Goal: Transaction & Acquisition: Purchase product/service

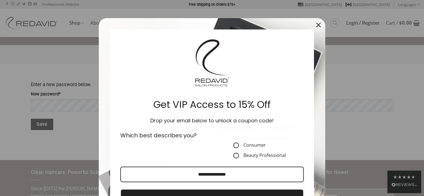
click at [63, 108] on div "Marketing offer form" at bounding box center [212, 98] width 424 height 196
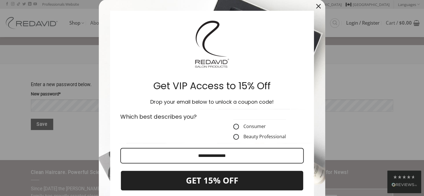
scroll to position [57, 0]
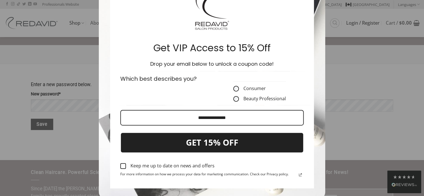
click at [237, 87] on label "Consumer" at bounding box center [259, 89] width 53 height 6
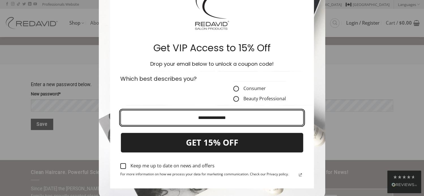
click at [213, 118] on input "Email field" at bounding box center [212, 118] width 184 height 16
type input "**********"
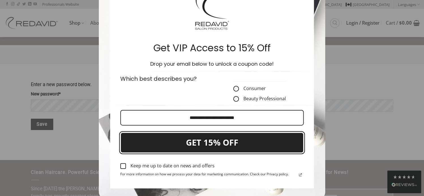
click at [184, 143] on button "GET 15% OFF" at bounding box center [212, 142] width 184 height 21
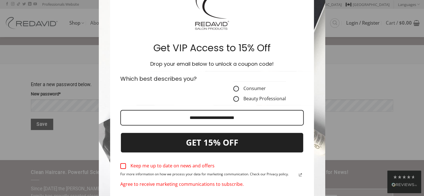
click at [120, 165] on div "Marketing offer form" at bounding box center [123, 166] width 6 height 6
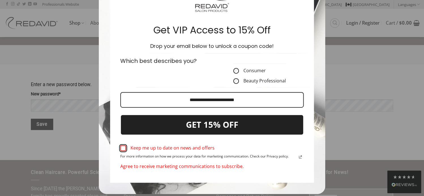
scroll to position [94, 0]
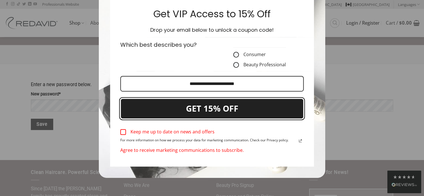
click at [224, 110] on button "GET 15% OFF" at bounding box center [212, 108] width 184 height 21
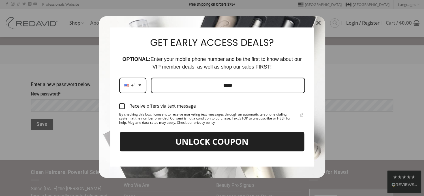
scroll to position [4, 0]
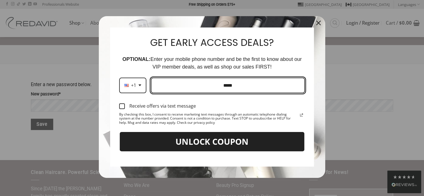
click at [197, 82] on input "Phone number field" at bounding box center [228, 86] width 154 height 16
type input "**********"
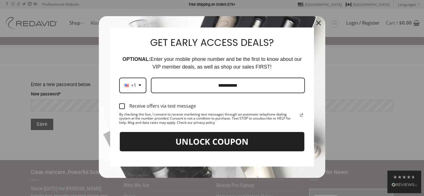
click at [121, 106] on div "Marketing offer form" at bounding box center [122, 106] width 6 height 6
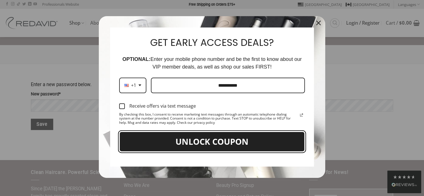
click at [177, 140] on button "UNLOCK COUPON" at bounding box center [212, 141] width 186 height 21
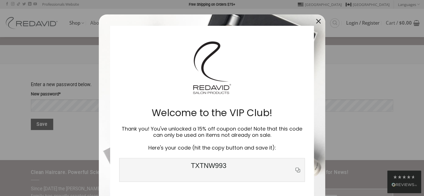
click at [192, 166] on span "TXTNW993" at bounding box center [209, 170] width 172 height 16
click at [296, 169] on icon "copy icon" at bounding box center [298, 170] width 5 height 5
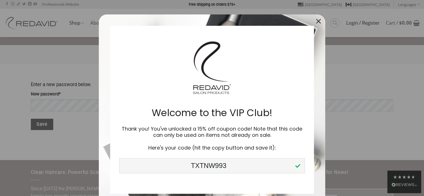
click at [317, 22] on icon "close icon" at bounding box center [319, 21] width 5 height 5
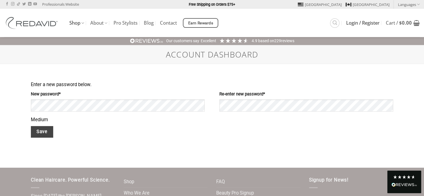
click at [43, 135] on button "Save" at bounding box center [42, 132] width 22 height 12
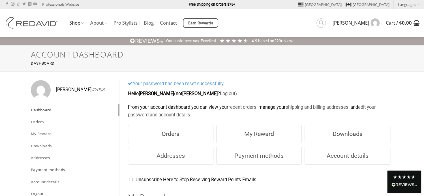
click at [387, 24] on span "Cart / $ 0.00" at bounding box center [399, 23] width 26 height 5
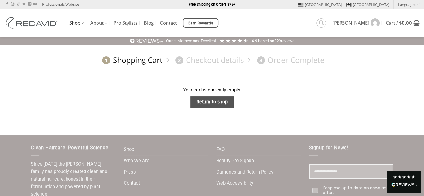
click at [71, 23] on link "Shop" at bounding box center [76, 23] width 15 height 11
click at [72, 26] on link "Shop" at bounding box center [76, 23] width 15 height 11
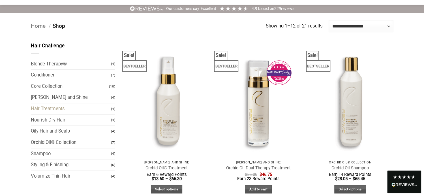
scroll to position [38, 0]
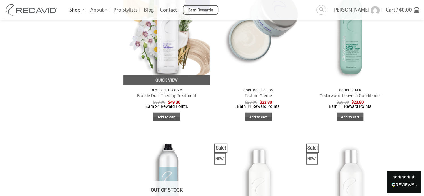
scroll to position [795, 0]
click at [168, 121] on link "Add to cart" at bounding box center [166, 116] width 27 height 9
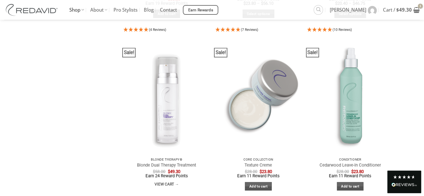
scroll to position [663, 0]
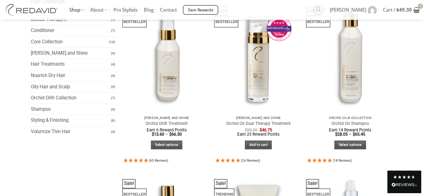
scroll to position [77, 0]
click at [65, 137] on link "Volumize Thin Hair" at bounding box center [71, 131] width 80 height 11
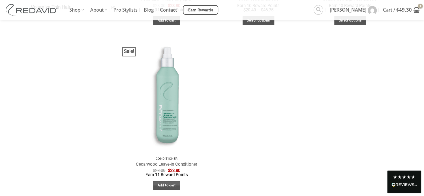
scroll to position [227, 0]
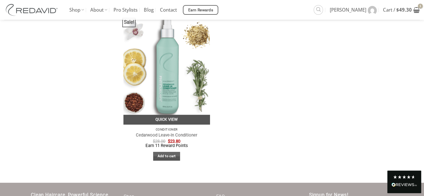
click at [165, 120] on link "Quick View" at bounding box center [167, 120] width 86 height 10
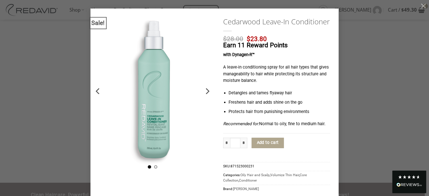
click at [93, 92] on icon "Previous" at bounding box center [98, 91] width 10 height 10
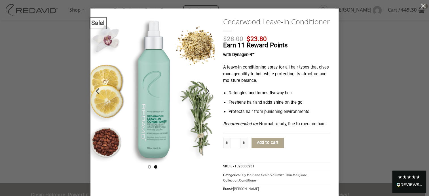
click at [422, 6] on button "button" at bounding box center [422, 5] width 11 height 11
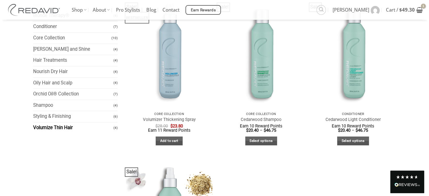
scroll to position [75, 0]
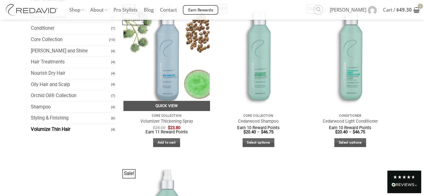
click at [161, 103] on link "Quick View" at bounding box center [167, 106] width 86 height 10
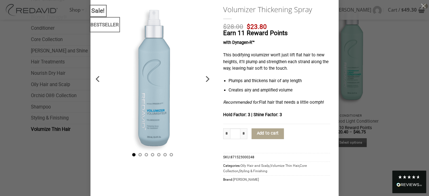
scroll to position [24, 0]
click at [273, 130] on button "Add to cart" at bounding box center [267, 133] width 32 height 11
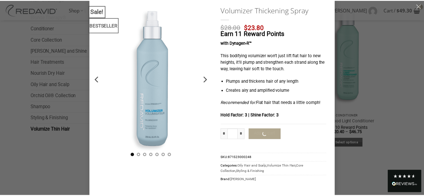
scroll to position [0, 0]
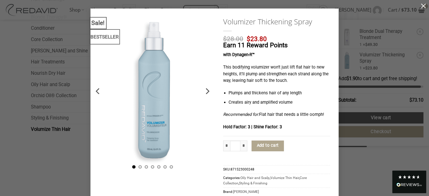
click at [420, 5] on button "button" at bounding box center [422, 5] width 11 height 11
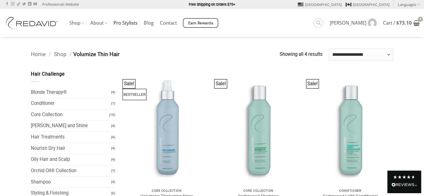
click at [137, 24] on link "Pro Stylists" at bounding box center [126, 23] width 24 height 10
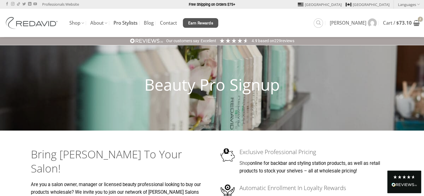
click at [207, 22] on span "Earn Rewards" at bounding box center [200, 23] width 25 height 6
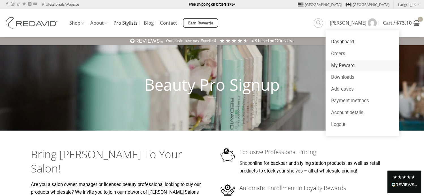
click at [339, 68] on link "My Reward" at bounding box center [363, 66] width 74 height 12
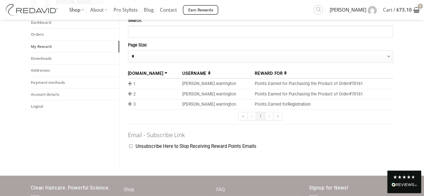
scroll to position [94, 0]
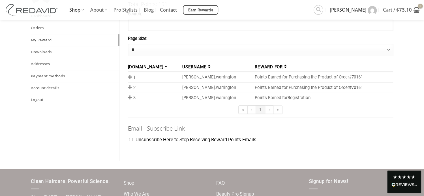
click at [129, 80] on span at bounding box center [130, 77] width 5 height 5
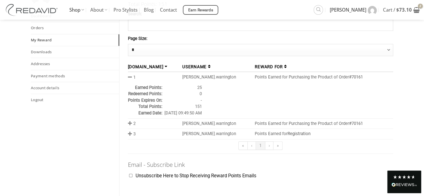
click at [131, 126] on span at bounding box center [130, 123] width 5 height 5
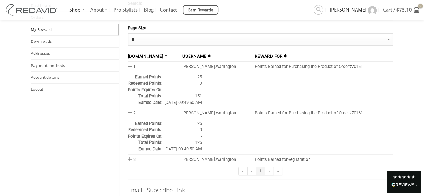
scroll to position [113, 0]
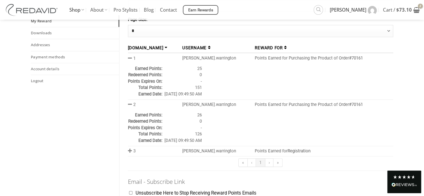
click at [131, 153] on span at bounding box center [130, 150] width 5 height 5
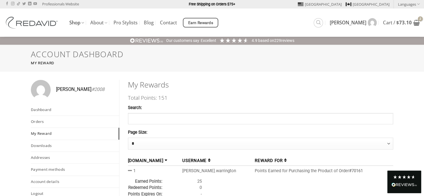
scroll to position [0, 0]
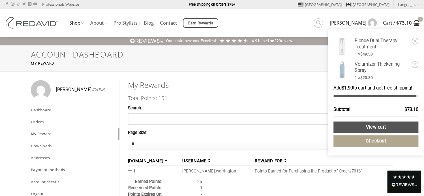
click at [408, 22] on bdi "$ 73.10" at bounding box center [405, 23] width 16 height 7
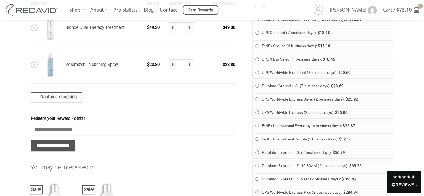
scroll to position [170, 0]
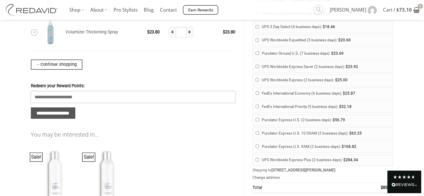
click at [145, 103] on input "Redeem your Reward Points:" at bounding box center [133, 96] width 205 height 11
click at [75, 119] on input "**********" at bounding box center [53, 113] width 44 height 12
click at [88, 103] on input "Redeem your Reward Points:" at bounding box center [133, 96] width 205 height 11
type input "***"
click at [75, 119] on input "**********" at bounding box center [53, 113] width 44 height 12
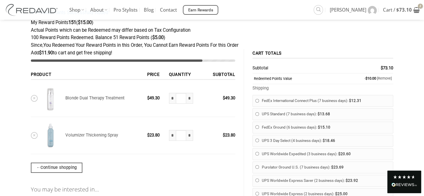
scroll to position [59, 0]
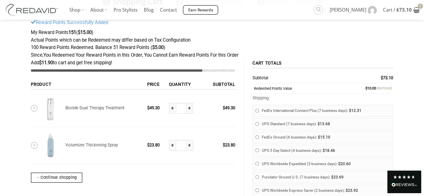
click at [385, 90] on link "[Remove]" at bounding box center [384, 88] width 15 height 4
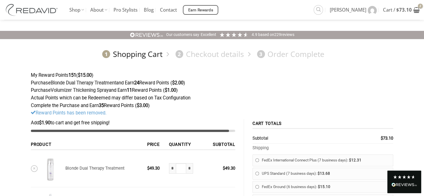
scroll to position [0, 0]
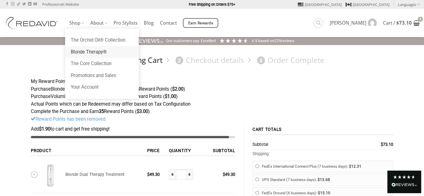
click at [78, 54] on link "Blonde Therapy®" at bounding box center [102, 52] width 74 height 12
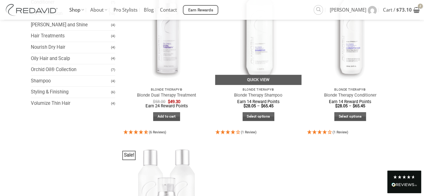
scroll to position [94, 0]
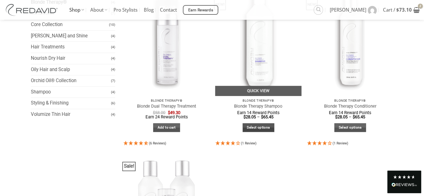
click at [263, 129] on link "Select options" at bounding box center [259, 127] width 32 height 9
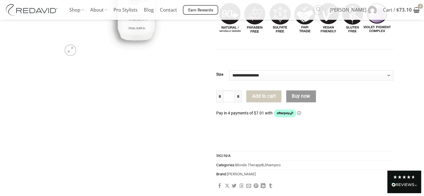
scroll to position [245, 0]
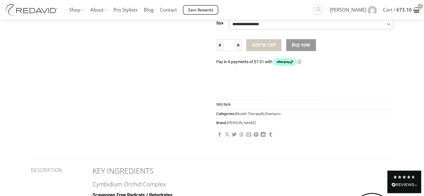
click at [271, 29] on select "**********" at bounding box center [311, 24] width 164 height 10
click at [261, 75] on div "* Blonde Therapy Shampoo quantity * * Add to cart Buy now Pay in 4 payments of …" at bounding box center [304, 65] width 177 height 57
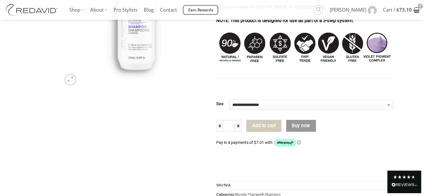
scroll to position [189, 0]
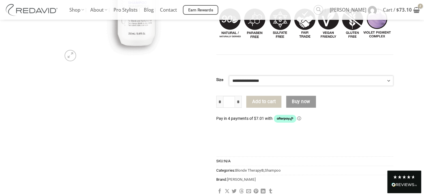
click at [245, 86] on select "**********" at bounding box center [311, 81] width 164 height 10
select select "*****"
click at [230, 86] on select "**********" at bounding box center [311, 81] width 164 height 10
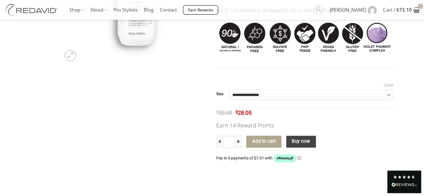
click at [302, 148] on button "Buy now" at bounding box center [301, 142] width 30 height 12
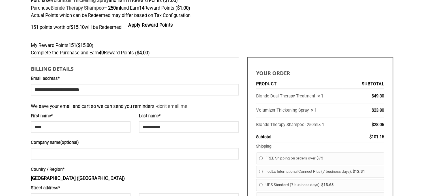
scroll to position [113, 0]
select select "**"
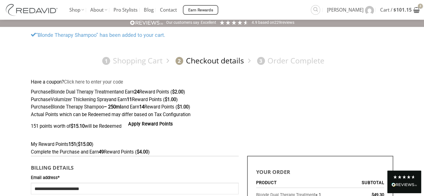
scroll to position [0, 0]
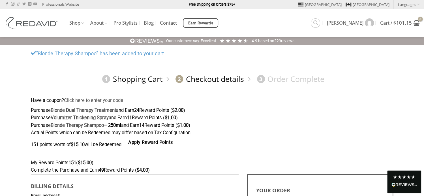
click at [149, 81] on link "1 Shopping Cart" at bounding box center [131, 79] width 63 height 10
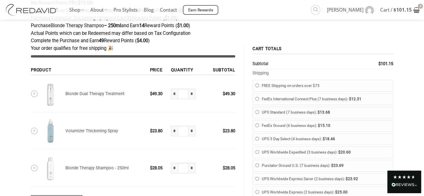
scroll to position [94, 0]
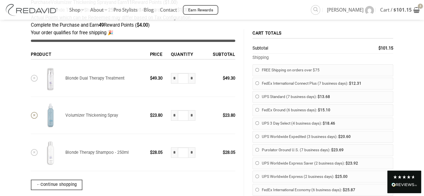
click at [33, 119] on link "×" at bounding box center [34, 115] width 7 height 7
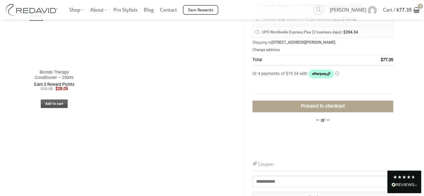
scroll to position [342, 0]
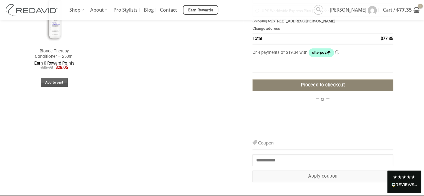
click at [317, 91] on link "Proceed to checkout" at bounding box center [323, 85] width 141 height 12
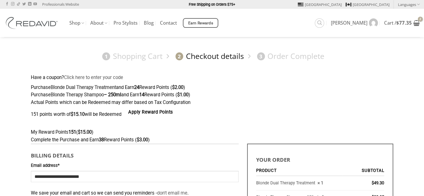
select select "**"
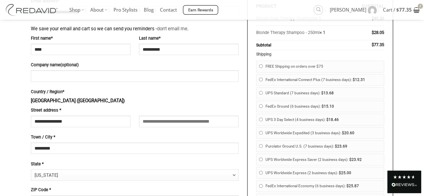
scroll to position [208, 0]
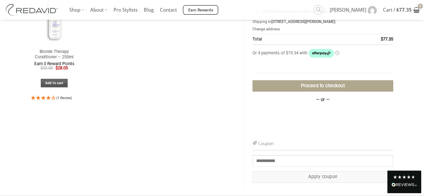
click at [279, 151] on h3 "Coupon" at bounding box center [323, 145] width 141 height 11
click at [283, 166] on input "Coupon:" at bounding box center [323, 160] width 141 height 11
paste input "********"
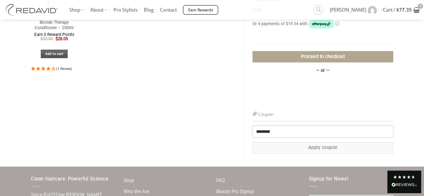
scroll to position [426, 0]
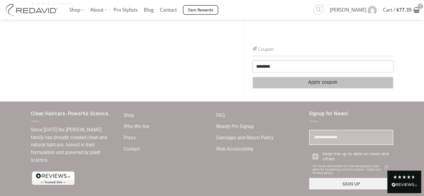
type input "********"
click at [315, 88] on button "Apply coupon" at bounding box center [323, 83] width 141 height 12
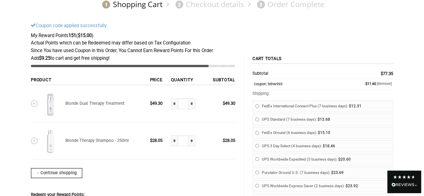
scroll to position [57, 0]
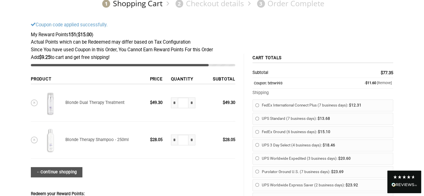
click at [67, 177] on link "← Continue shopping" at bounding box center [57, 172] width 52 height 10
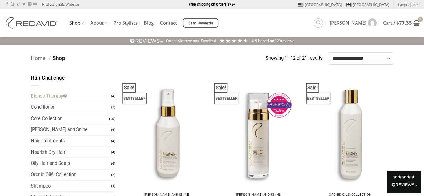
click at [58, 101] on link "Blonde Therapy®" at bounding box center [71, 96] width 80 height 11
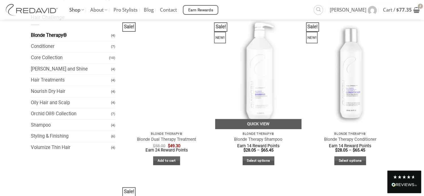
scroll to position [94, 0]
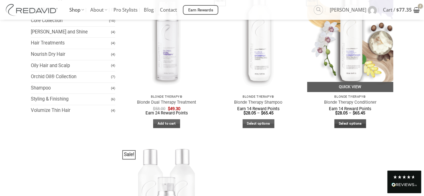
click at [355, 125] on link "Select options" at bounding box center [351, 123] width 32 height 9
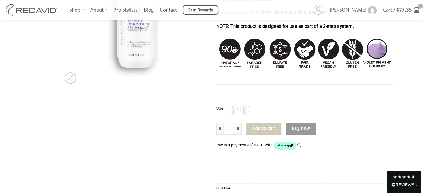
scroll to position [189, 0]
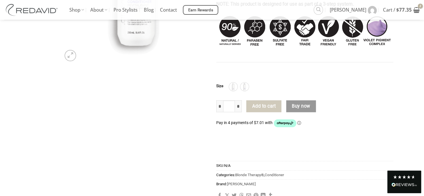
click at [251, 91] on div "1L 250ml" at bounding box center [311, 86] width 164 height 9
click at [244, 90] on img at bounding box center [244, 86] width 7 height 7
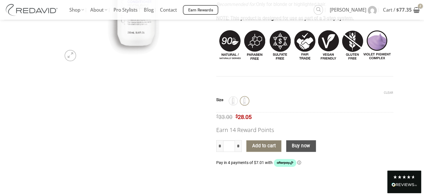
click at [258, 152] on button "Add to cart" at bounding box center [264, 146] width 35 height 12
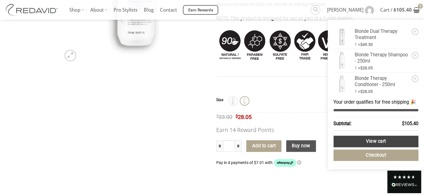
click at [375, 147] on link "View cart" at bounding box center [376, 142] width 85 height 12
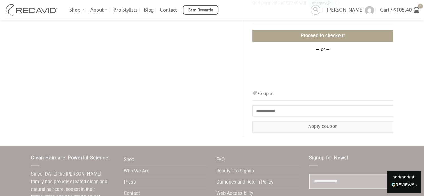
scroll to position [378, 0]
click at [272, 116] on input "Coupon:" at bounding box center [323, 110] width 141 height 11
paste input "********"
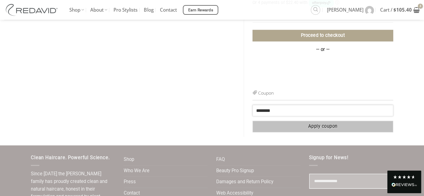
type input "********"
click at [328, 132] on button "Apply coupon" at bounding box center [323, 127] width 141 height 12
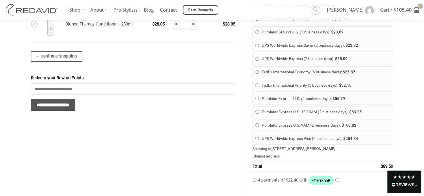
scroll to position [283, 0]
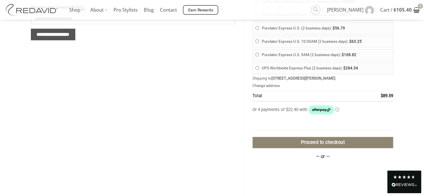
click at [321, 148] on link "Proceed to checkout" at bounding box center [323, 143] width 141 height 12
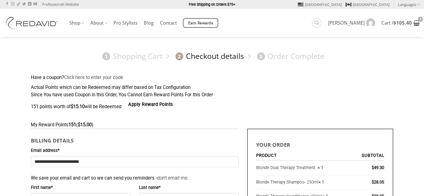
select select "**"
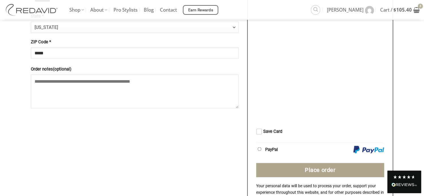
scroll to position [529, 0]
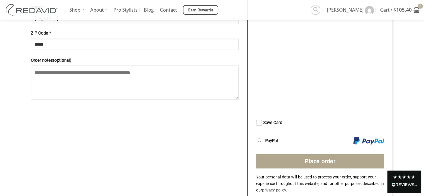
click at [260, 126] on span "Checkout" at bounding box center [259, 123] width 6 height 6
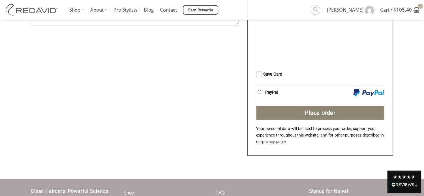
scroll to position [604, 0]
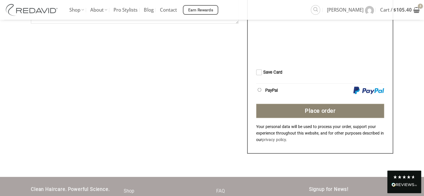
click at [325, 118] on button "Place order" at bounding box center [320, 111] width 128 height 14
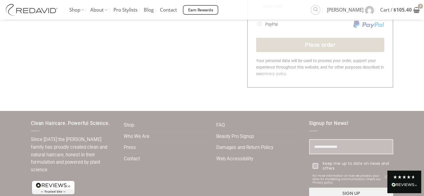
scroll to position [718, 0]
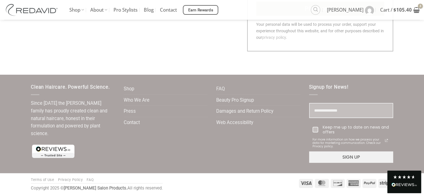
click at [214, 107] on div "FAQ Beauty Pro Signup Damages and Return Policy Web Accessibility" at bounding box center [258, 125] width 93 height 83
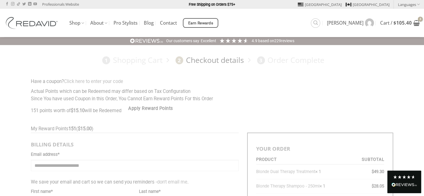
scroll to position [0, 0]
